Goal: Check status: Check status

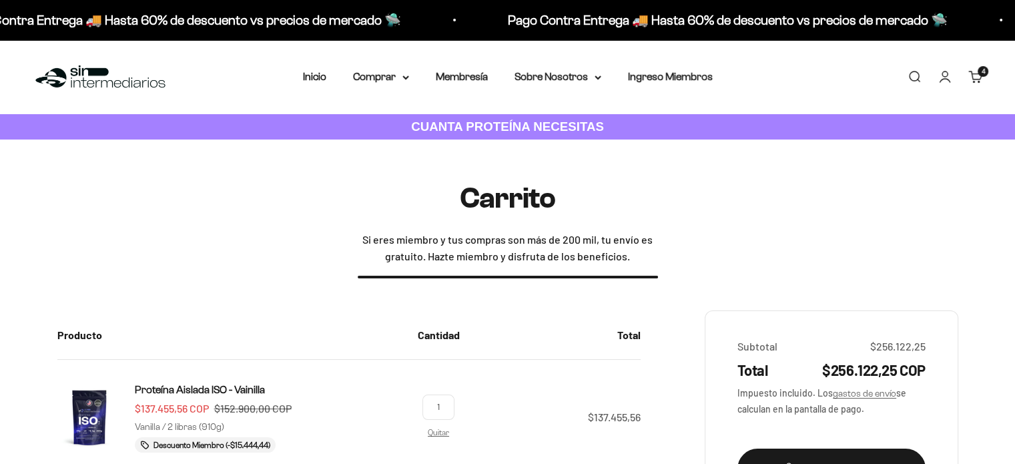
click at [949, 80] on link "Cuenta" at bounding box center [944, 76] width 15 height 15
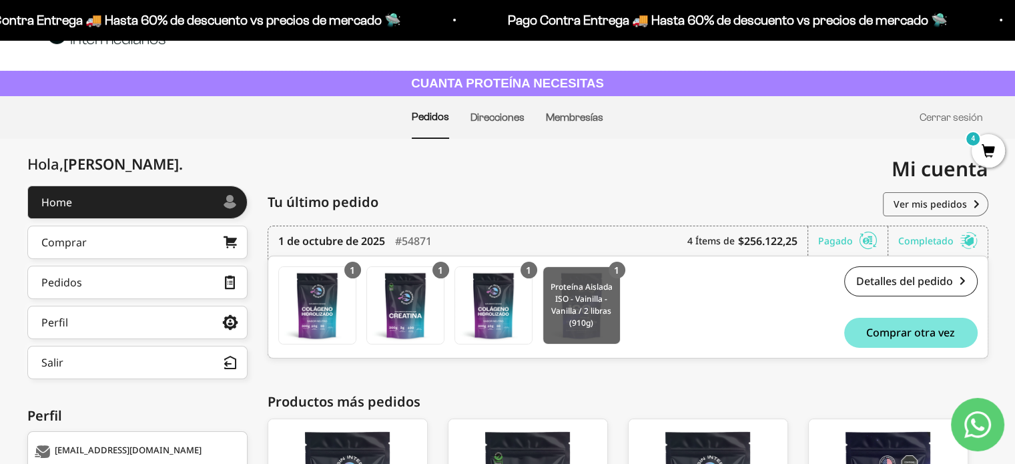
scroll to position [67, 0]
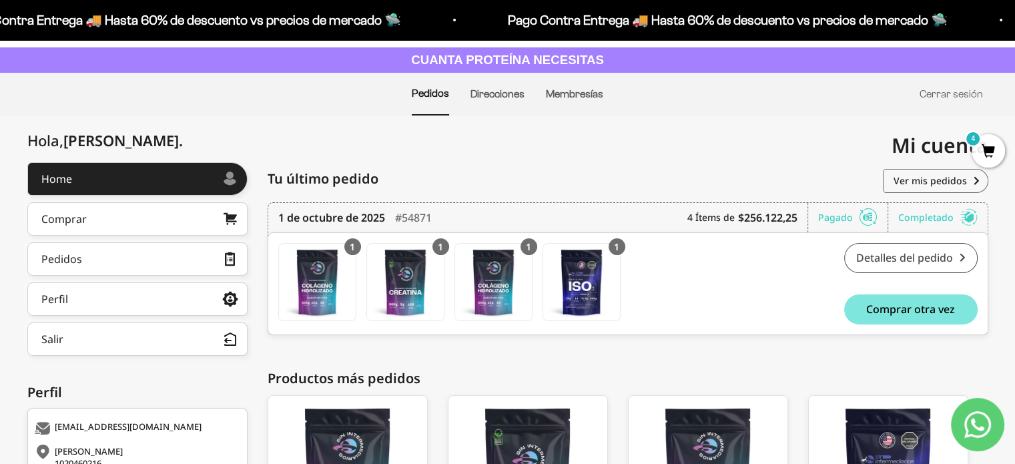
click at [921, 254] on link "Detalles del pedido" at bounding box center [910, 258] width 133 height 30
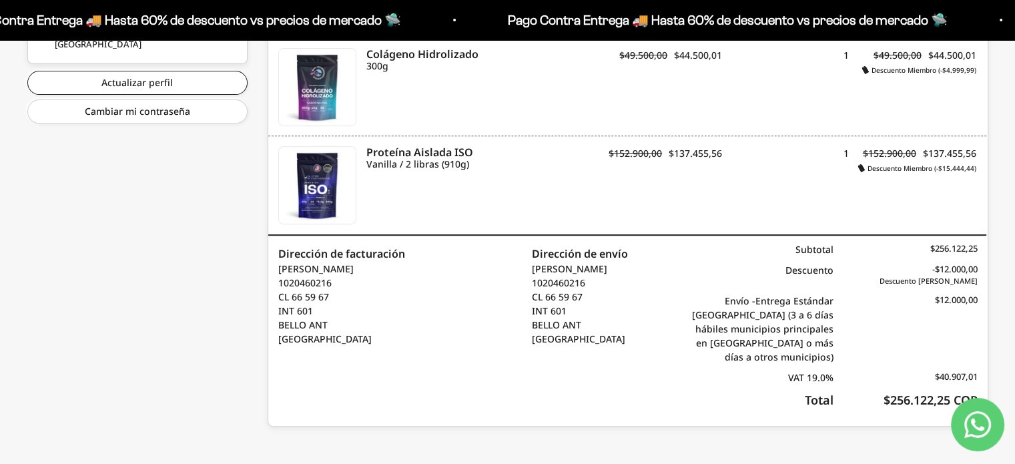
scroll to position [67, 0]
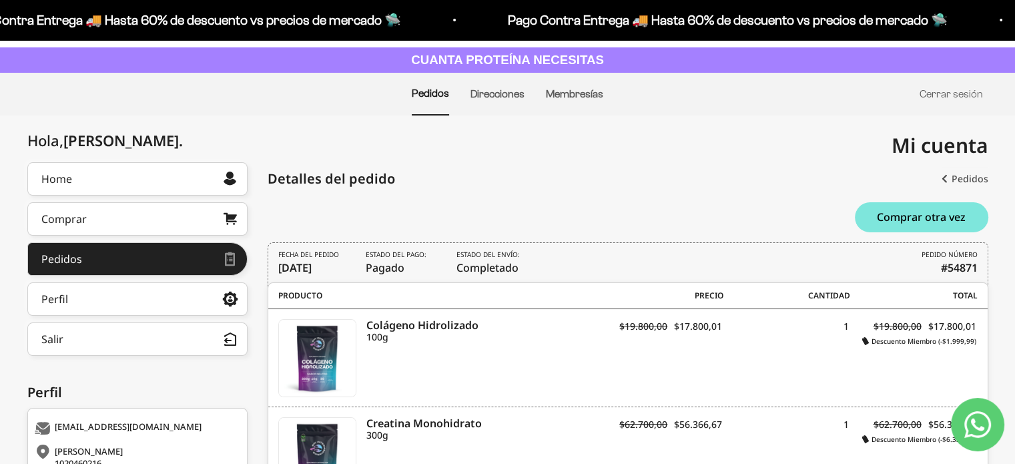
click at [967, 173] on link "Pedidos" at bounding box center [964, 179] width 47 height 24
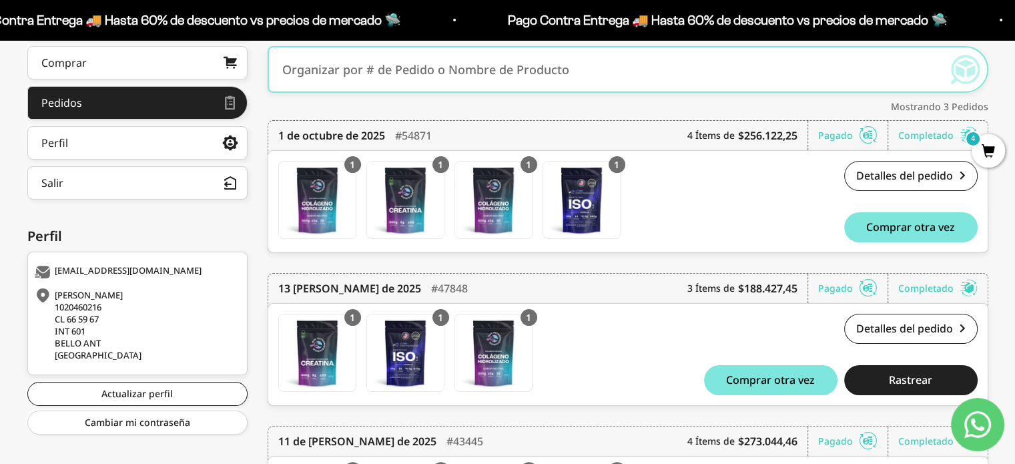
scroll to position [200, 0]
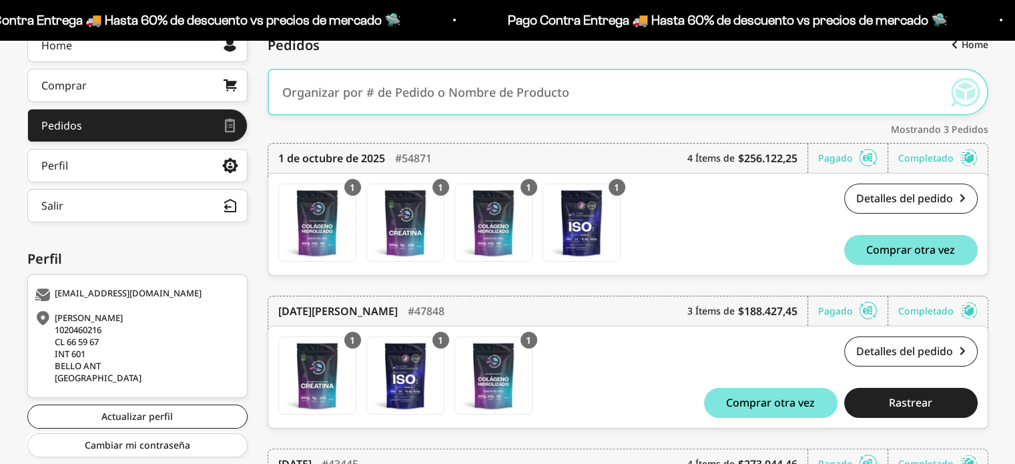
scroll to position [200, 0]
